Goal: Use online tool/utility: Utilize a website feature to perform a specific function

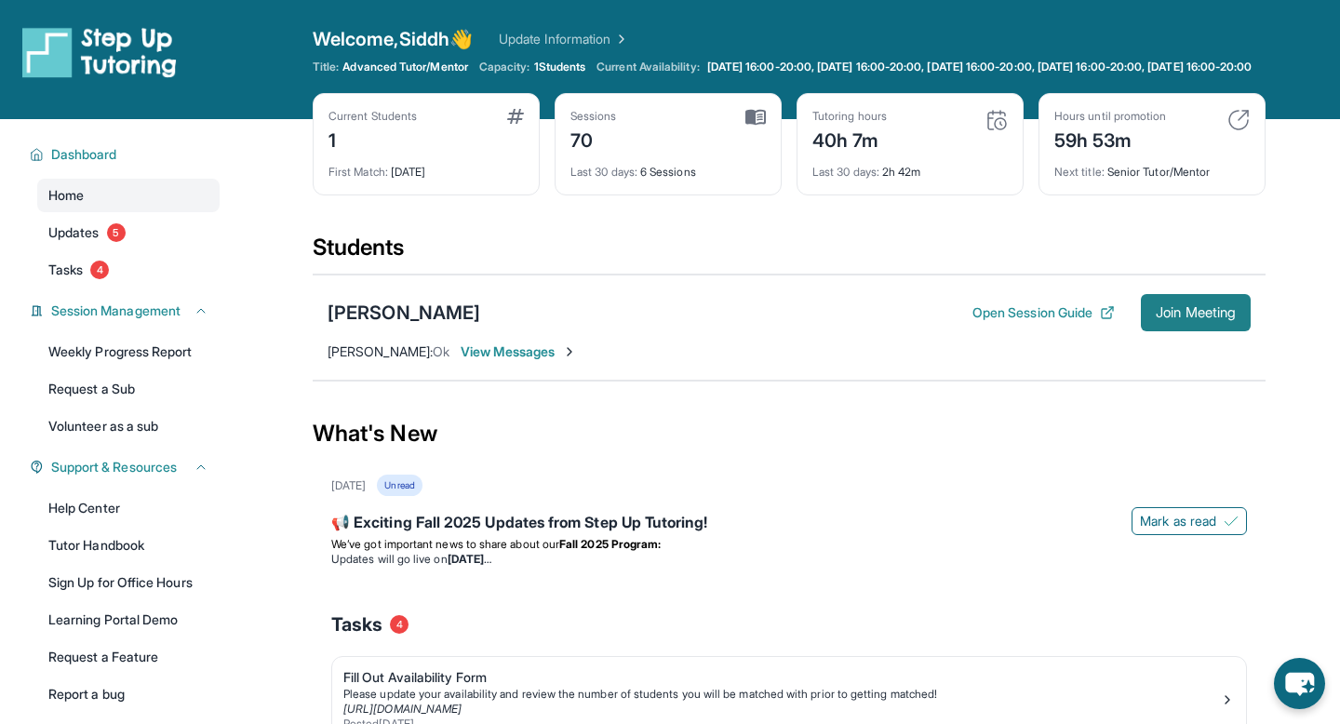
click at [1193, 318] on span "Join Meeting" at bounding box center [1196, 312] width 80 height 11
click at [1160, 331] on button "Join Meeting" at bounding box center [1196, 312] width 110 height 37
